Goal: Find specific page/section: Find specific page/section

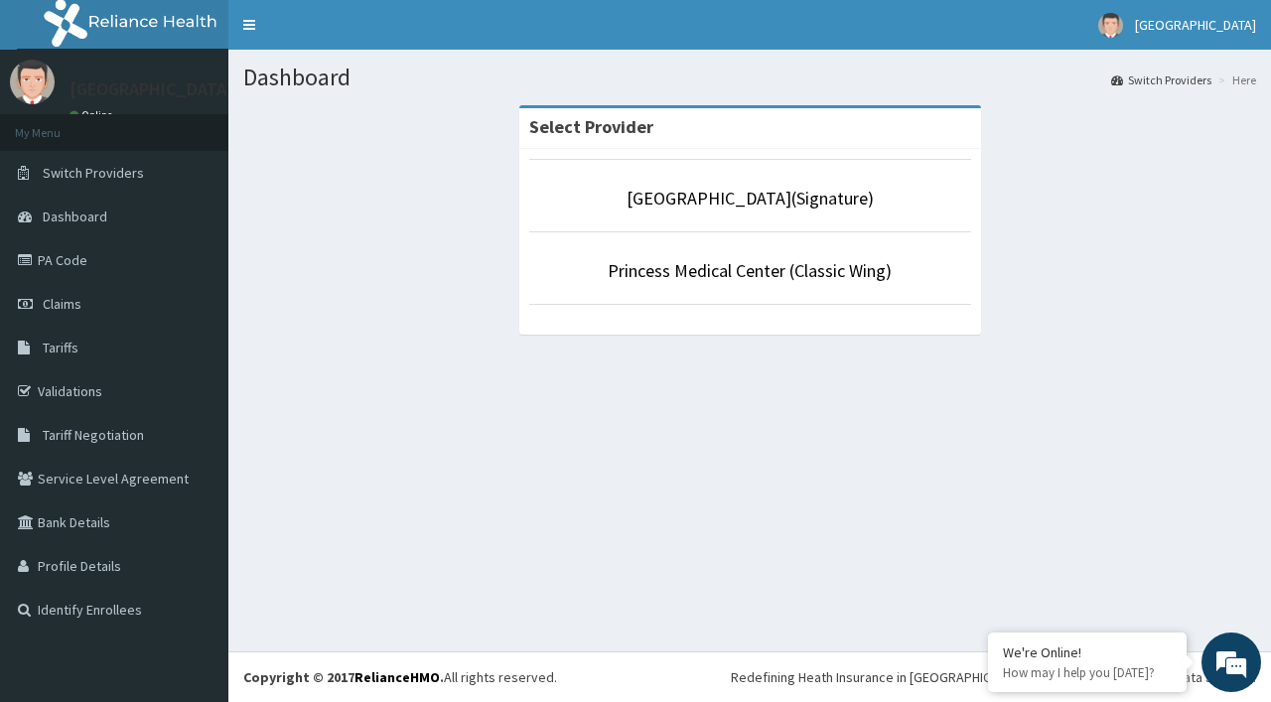
click at [750, 283] on p "Princess Medical Center (Classic Wing)" at bounding box center [750, 271] width 442 height 26
click at [747, 265] on link "Princess Medical Center (Classic Wing)" at bounding box center [750, 270] width 284 height 23
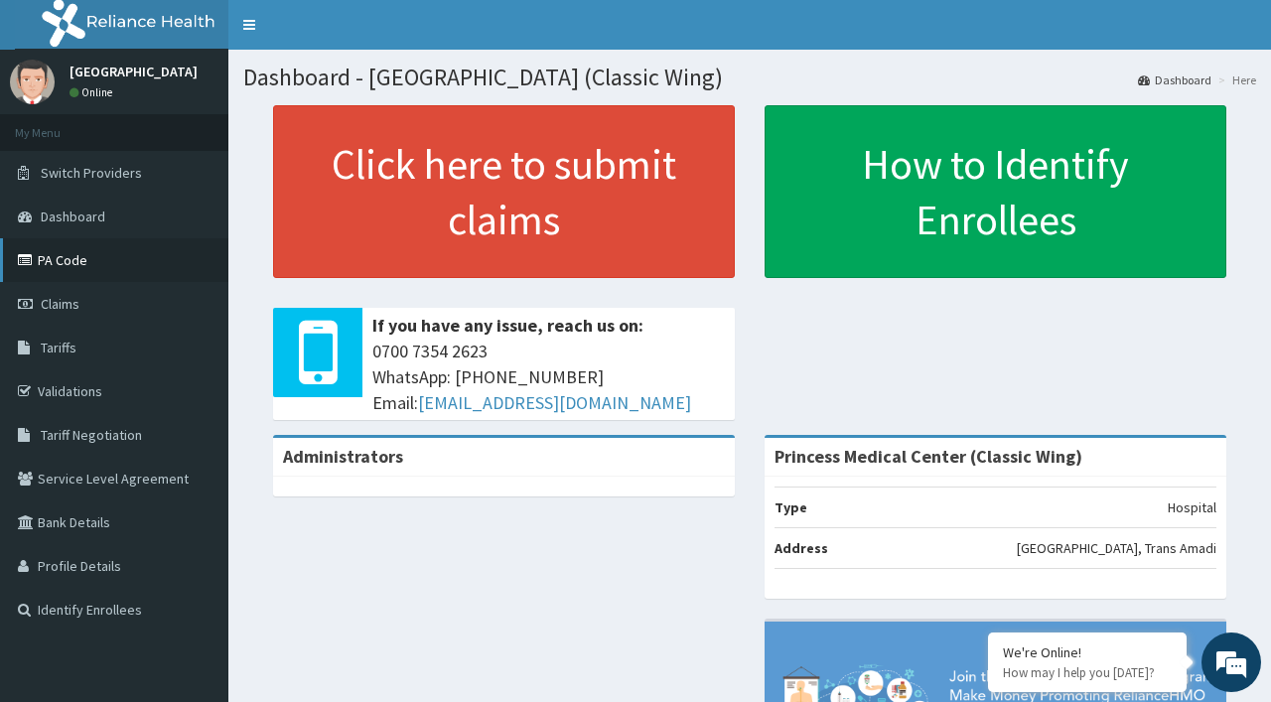
click at [94, 263] on link "PA Code" at bounding box center [114, 260] width 228 height 44
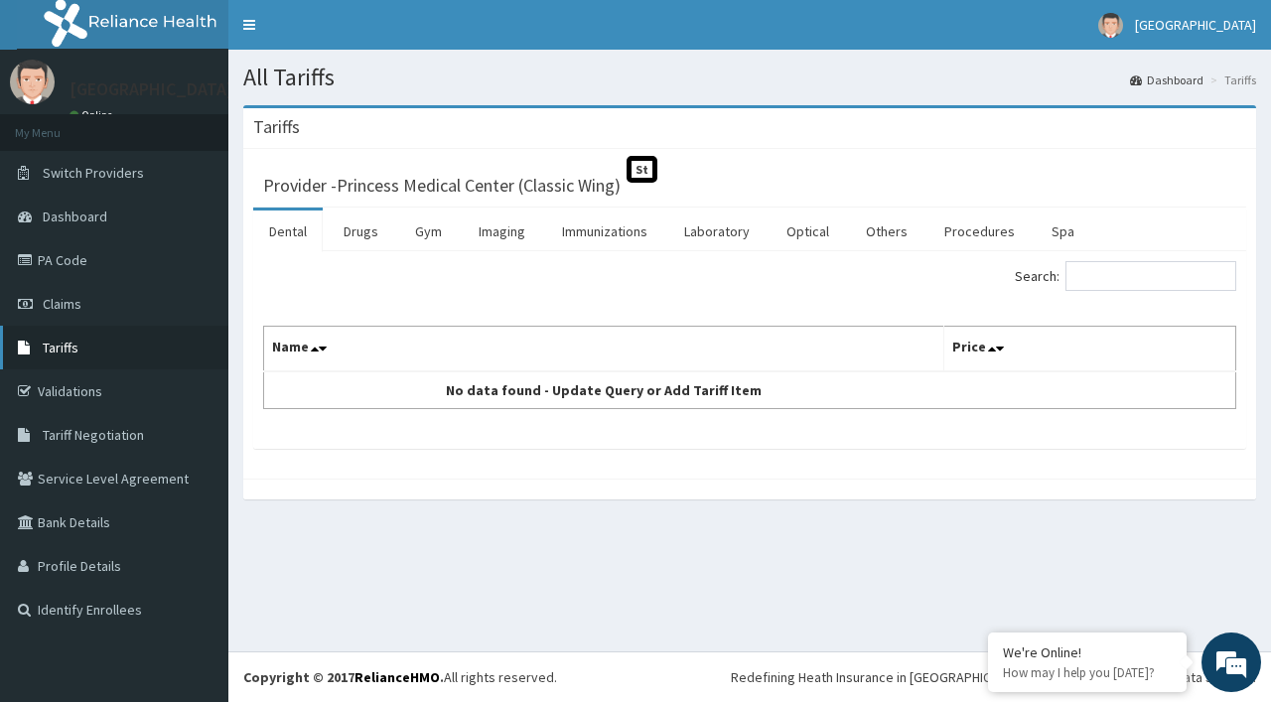
click at [26, 341] on icon at bounding box center [28, 348] width 20 height 14
click at [79, 377] on link "Validations" at bounding box center [114, 391] width 228 height 44
